Goal: Find specific page/section: Find specific page/section

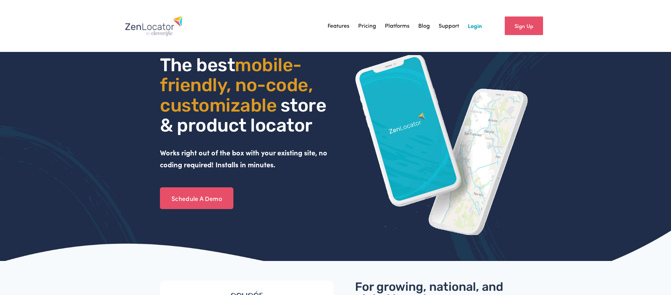
scroll to position [6, 0]
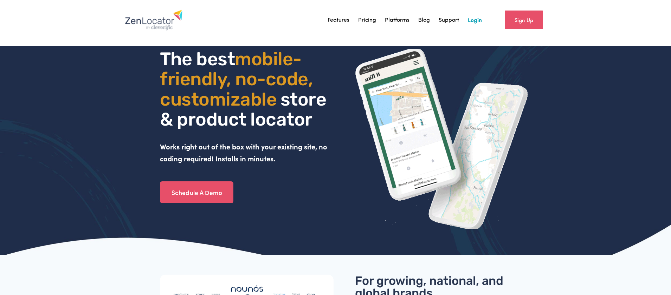
click at [470, 20] on link "Login" at bounding box center [475, 20] width 14 height 11
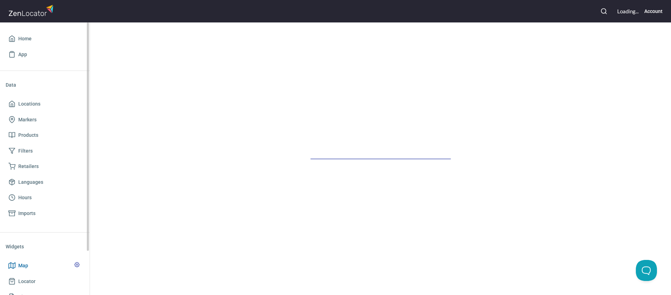
click at [26, 267] on span "Map" at bounding box center [23, 266] width 10 height 9
click at [26, 268] on span "Map" at bounding box center [23, 266] width 10 height 9
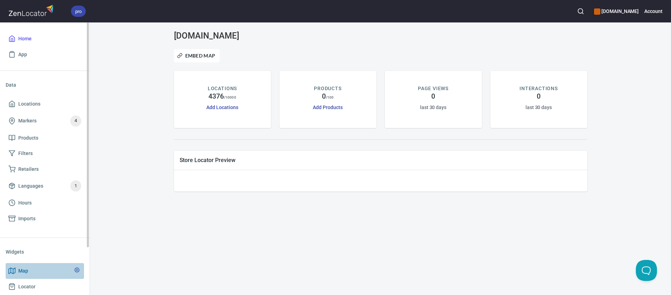
click at [37, 274] on span "Map" at bounding box center [44, 271] width 73 height 9
